Goal: Navigation & Orientation: Find specific page/section

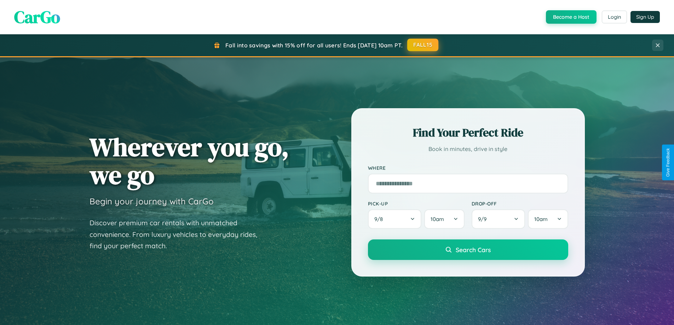
click at [423, 45] on button "FALL15" at bounding box center [422, 45] width 31 height 13
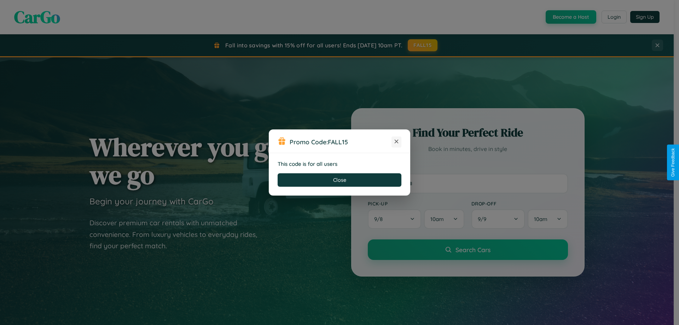
click at [396, 142] on icon at bounding box center [396, 141] width 7 height 7
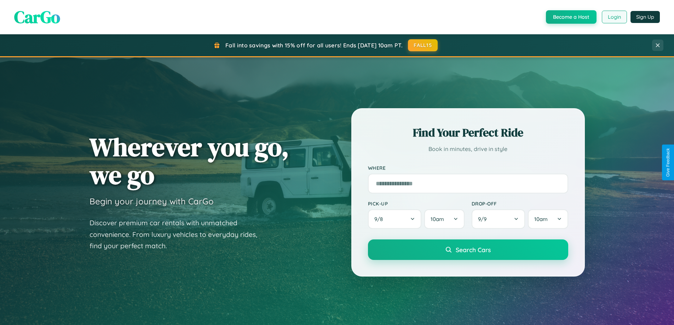
click at [613, 17] on button "Login" at bounding box center [613, 17] width 25 height 13
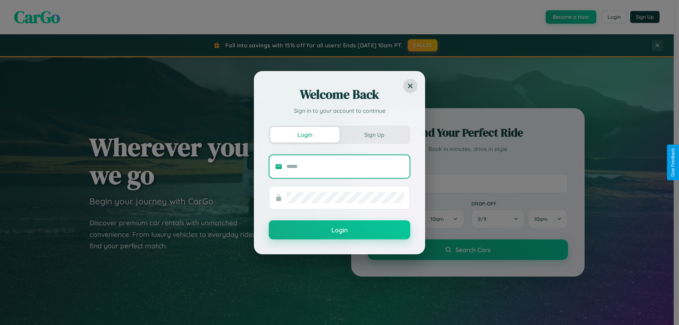
click at [345, 166] on input "text" at bounding box center [344, 166] width 117 height 11
type input "**********"
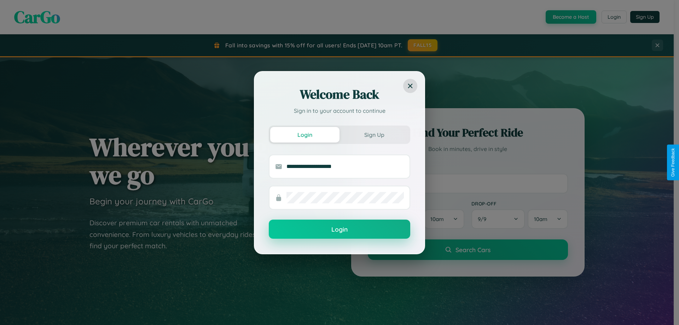
click at [339, 229] on button "Login" at bounding box center [339, 229] width 141 height 19
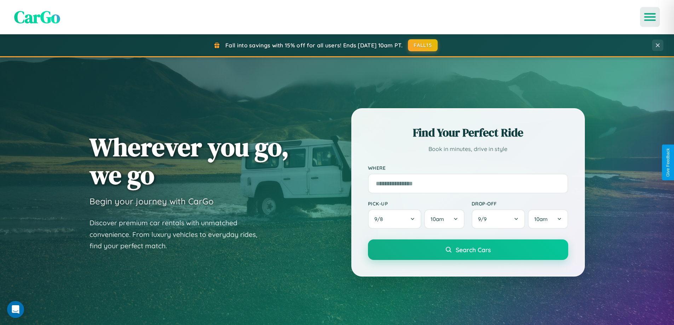
click at [650, 17] on icon "Open menu" at bounding box center [650, 17] width 10 height 6
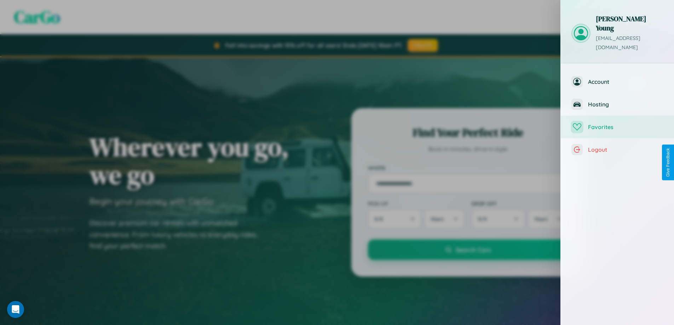
click at [617, 123] on span "Favorites" at bounding box center [625, 126] width 75 height 7
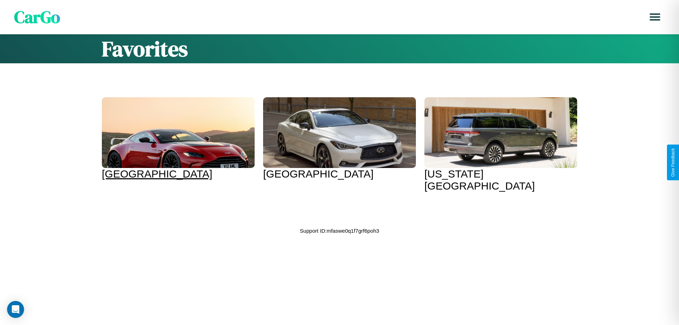
click at [177, 139] on div at bounding box center [178, 132] width 153 height 71
